Goal: Communication & Community: Answer question/provide support

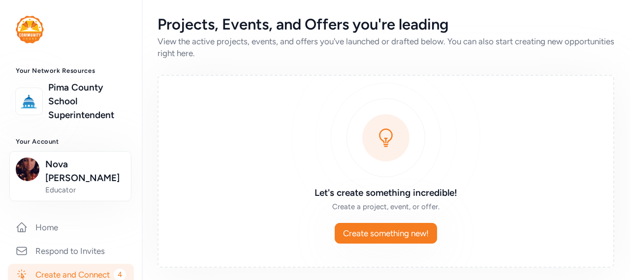
scroll to position [394, 0]
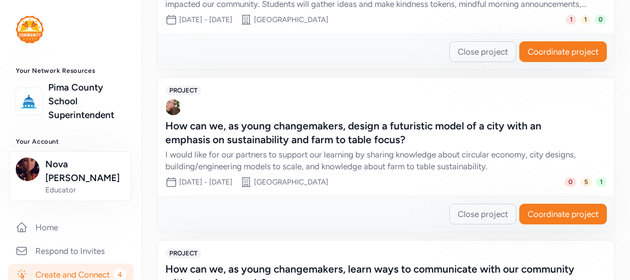
click at [308, 157] on div "I would like for our partners to support our learning by sharing knowledge abou…" at bounding box center [376, 161] width 422 height 24
click at [535, 207] on button "Coordinate project" at bounding box center [564, 214] width 88 height 21
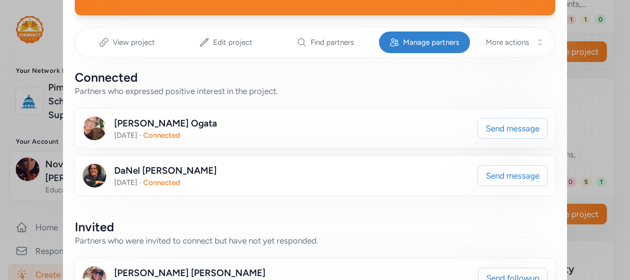
scroll to position [148, 0]
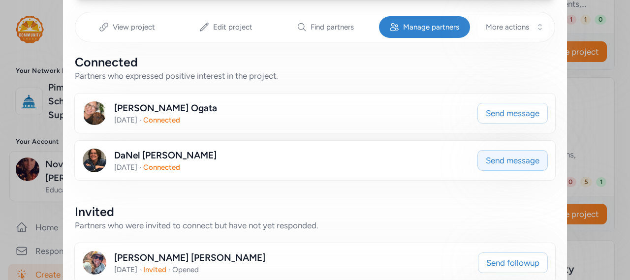
click at [481, 163] on button "Send message" at bounding box center [513, 160] width 70 height 21
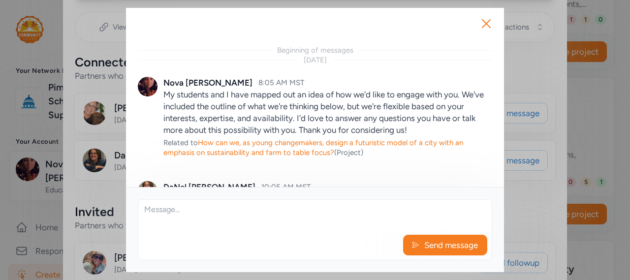
scroll to position [80, 0]
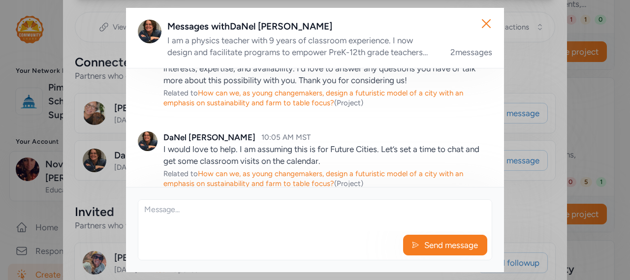
click at [299, 213] on textarea at bounding box center [315, 216] width 354 height 32
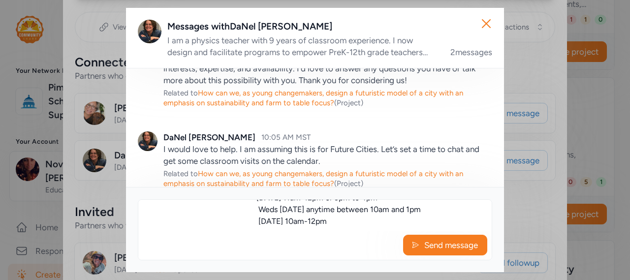
scroll to position [125, 0]
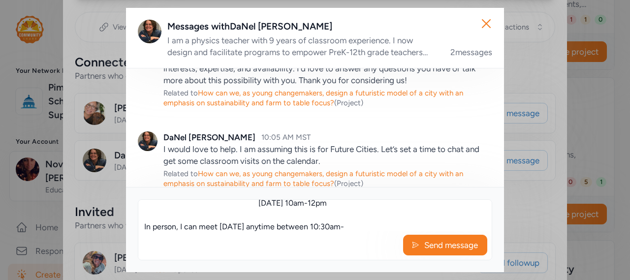
click at [241, 225] on textarea "Yes, you are correct this is for Future Cities. I have some options to chat vir…" at bounding box center [315, 216] width 354 height 32
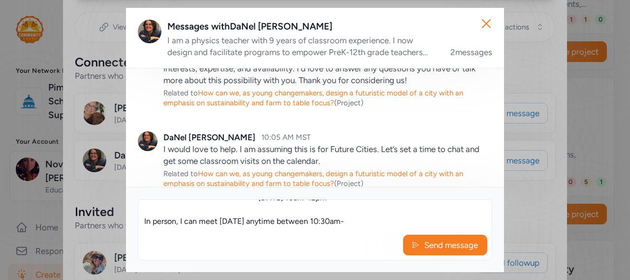
click at [246, 225] on textarea "Yes, you are correct this is for Future Cities. I have some options to chat vir…" at bounding box center [315, 216] width 354 height 32
click at [353, 221] on textarea "Yes, you are correct this is for Future Cities. I have some options to chat vir…" at bounding box center [315, 216] width 354 height 32
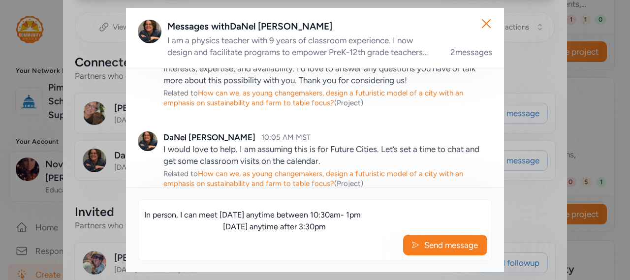
scroll to position [148, 0]
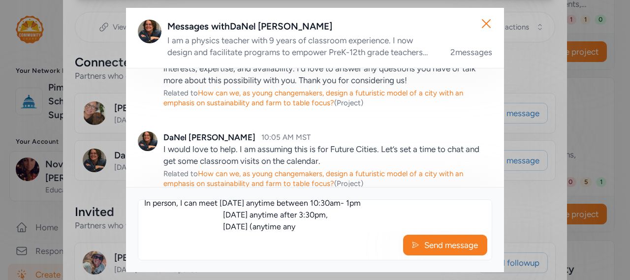
click at [322, 228] on textarea "Yes, you are correct this is for Future Cities. I have some options to chat vir…" at bounding box center [315, 216] width 354 height 32
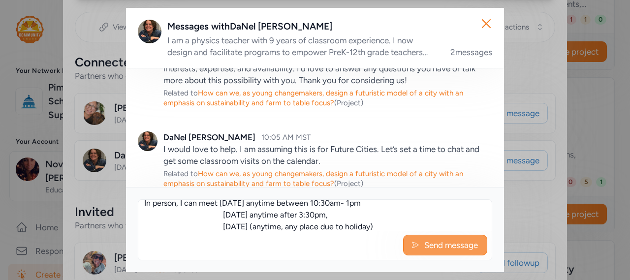
type textarea "Yes, you are correct this is for Future Cities. I have some options to chat vir…"
click at [419, 238] on button "Send message" at bounding box center [445, 245] width 84 height 21
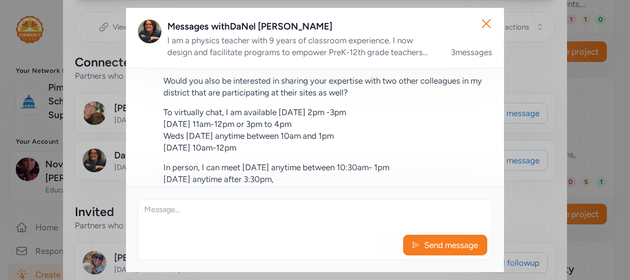
scroll to position [322, 0]
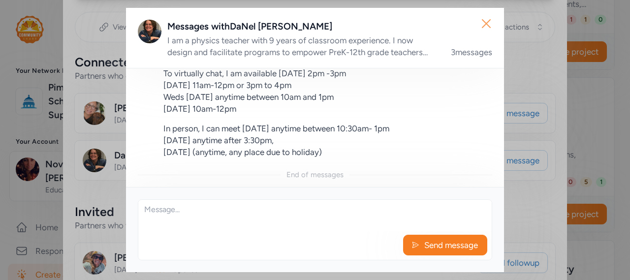
click at [484, 30] on icon "button" at bounding box center [487, 24] width 16 height 16
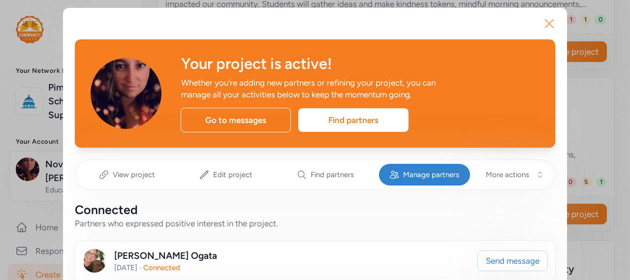
click at [546, 26] on icon "button" at bounding box center [550, 24] width 8 height 8
